Goal: Transaction & Acquisition: Book appointment/travel/reservation

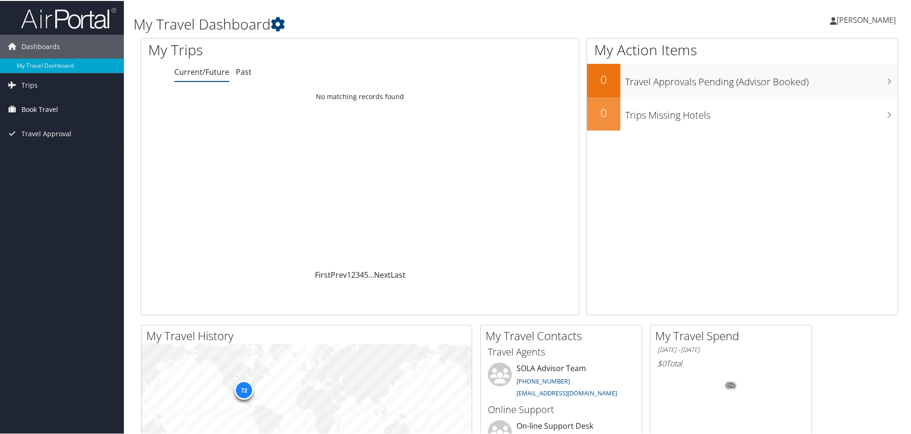
click at [43, 109] on span "Book Travel" at bounding box center [39, 109] width 37 height 24
click at [41, 141] on link "Book/Manage Online Trips" at bounding box center [62, 142] width 124 height 14
